Goal: Task Accomplishment & Management: Use online tool/utility

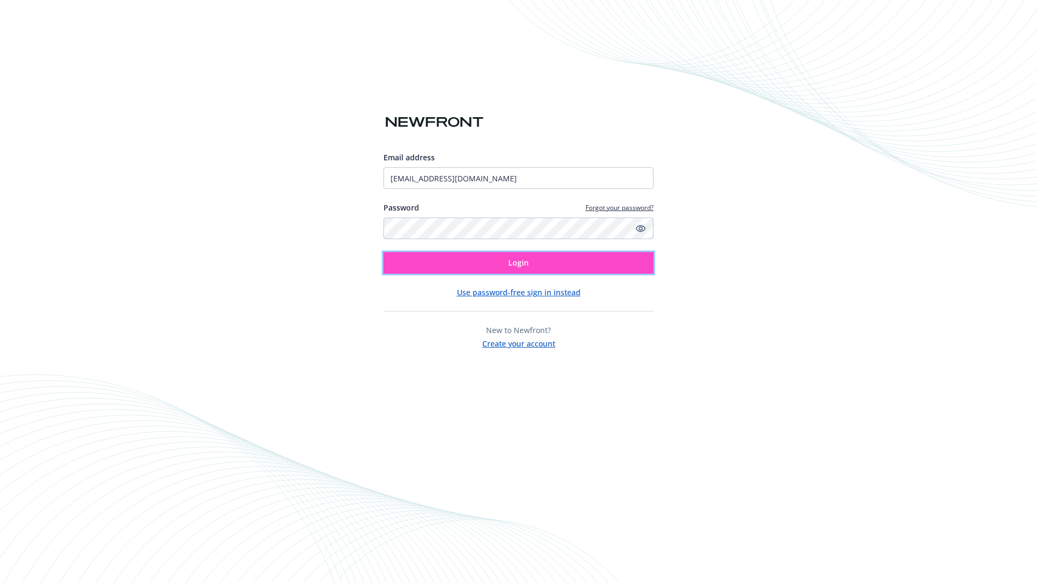
click at [519, 263] on span "Login" at bounding box center [518, 263] width 21 height 10
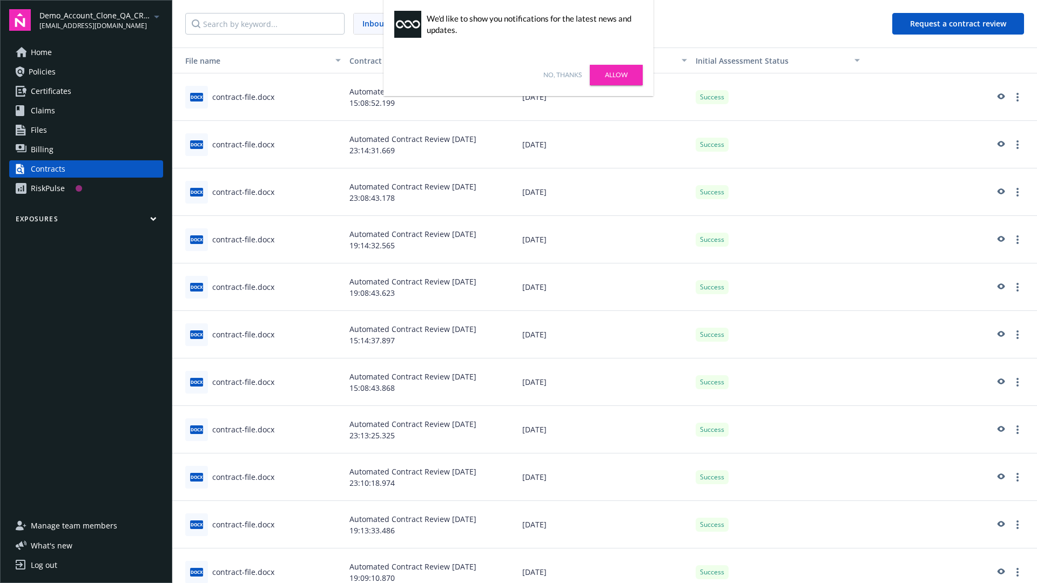
click at [562, 75] on link "No, thanks" at bounding box center [562, 75] width 38 height 10
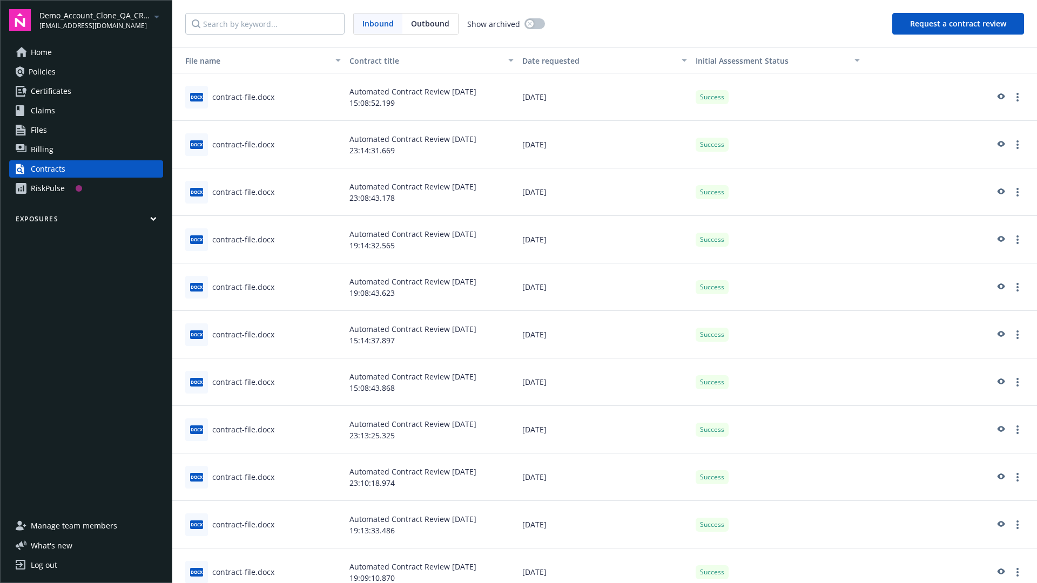
click at [959, 24] on button "Request a contract review" at bounding box center [958, 24] width 132 height 22
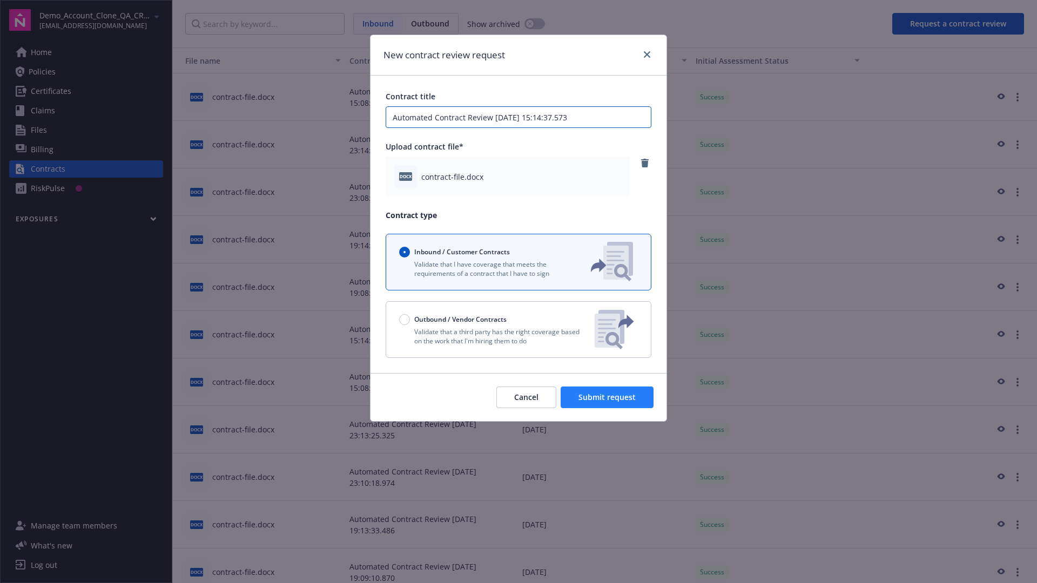
type input "Automated Contract Review 09-30-2025 15:14:37.573"
click at [608, 398] on span "Submit request" at bounding box center [606, 397] width 57 height 10
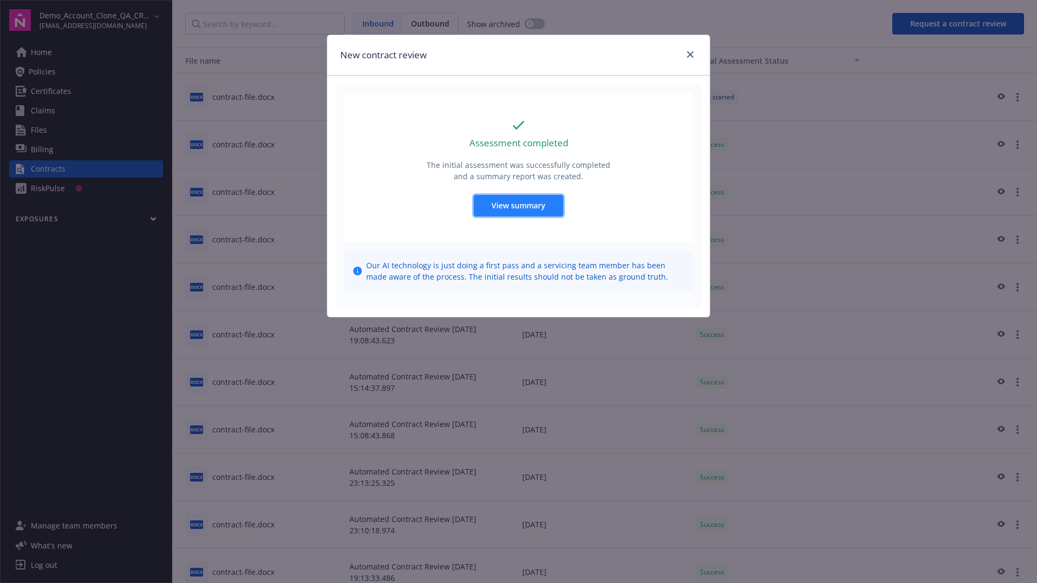
click at [518, 205] on span "View summary" at bounding box center [519, 205] width 54 height 10
